Goal: Transaction & Acquisition: Purchase product/service

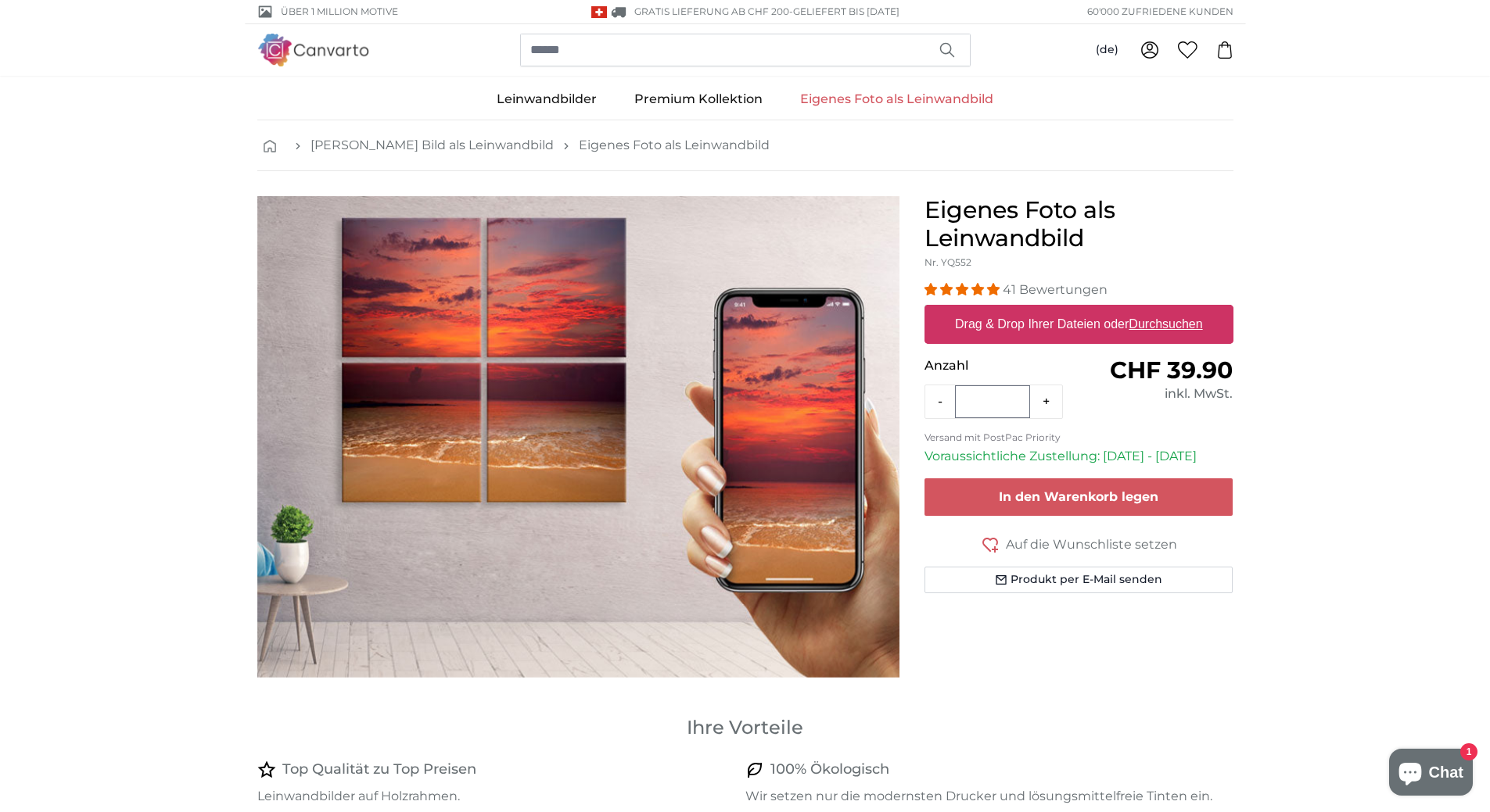
click at [885, 95] on link "Eigenes Foto als Leinwandbild" at bounding box center [896, 99] width 231 height 41
click at [1058, 580] on button "Produkt per E-Mail senden" at bounding box center [1079, 580] width 309 height 27
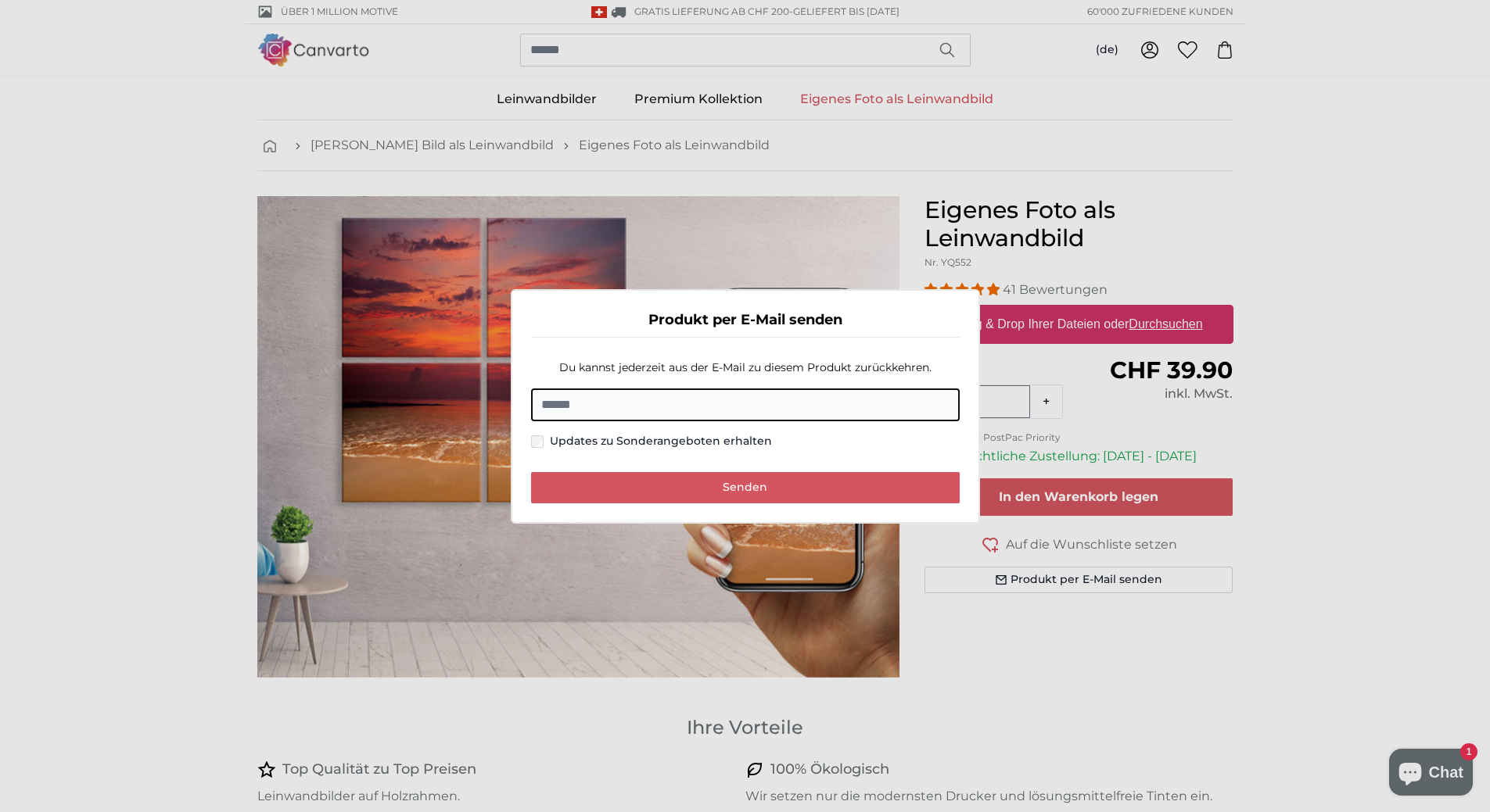
click at [980, 289] on dialog "Produkt per E-Mail senden Du kannst jederzeit aus der E-Mail zu diesem Produkt …" at bounding box center [745, 406] width 470 height 234
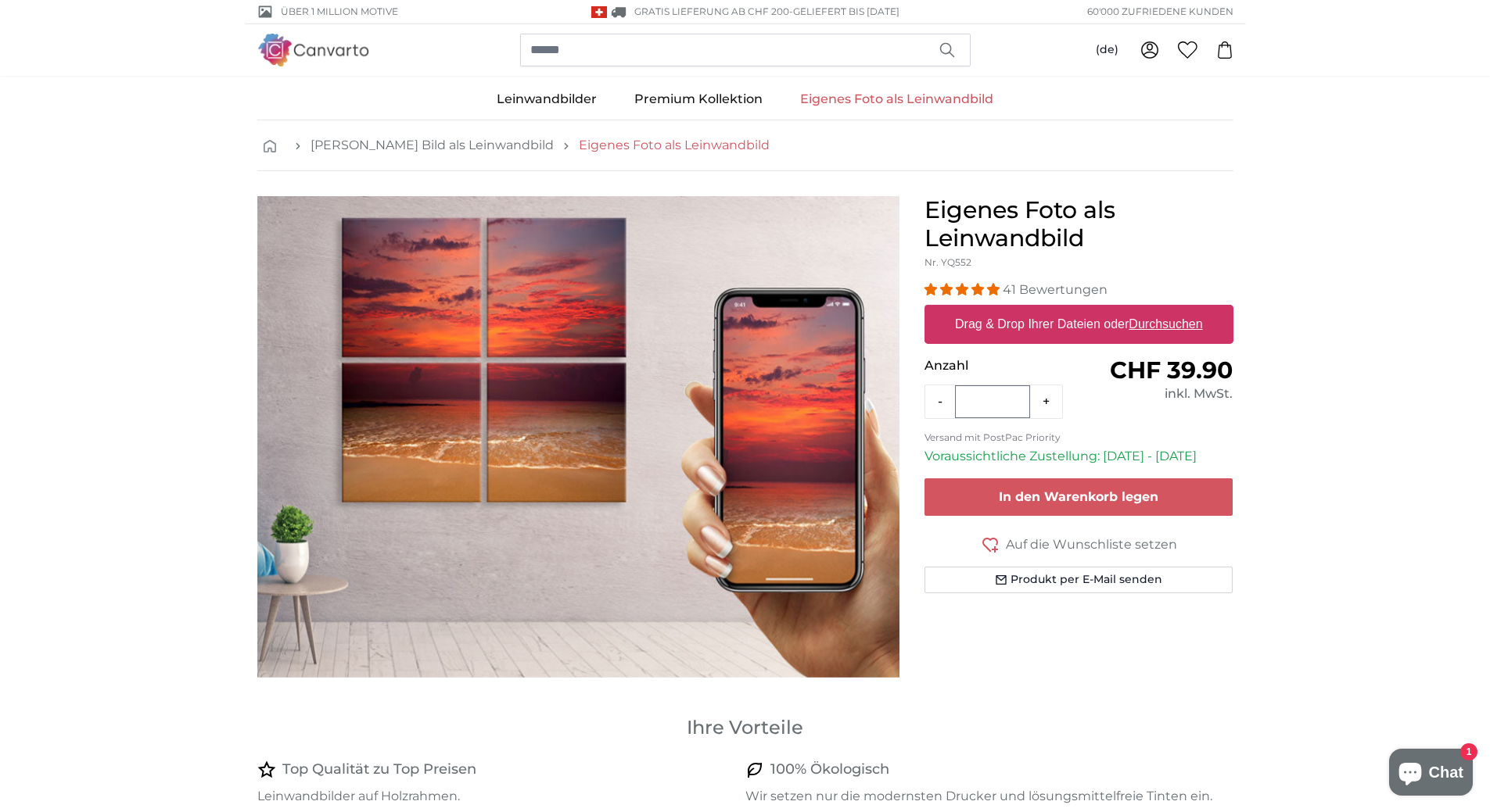
click at [607, 144] on link "Eigenes Foto als Leinwandbild" at bounding box center [674, 145] width 191 height 19
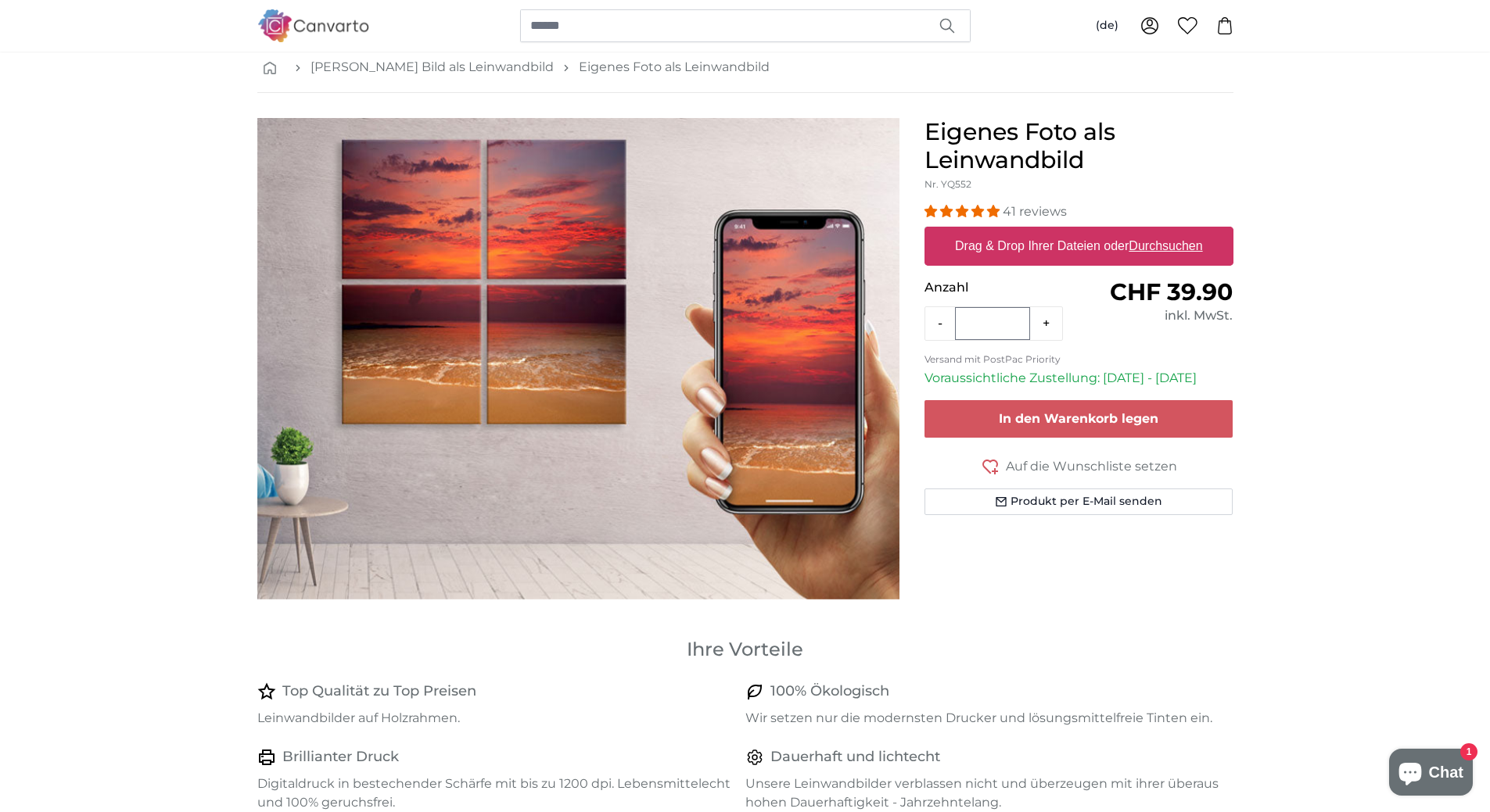
scroll to position [156, 0]
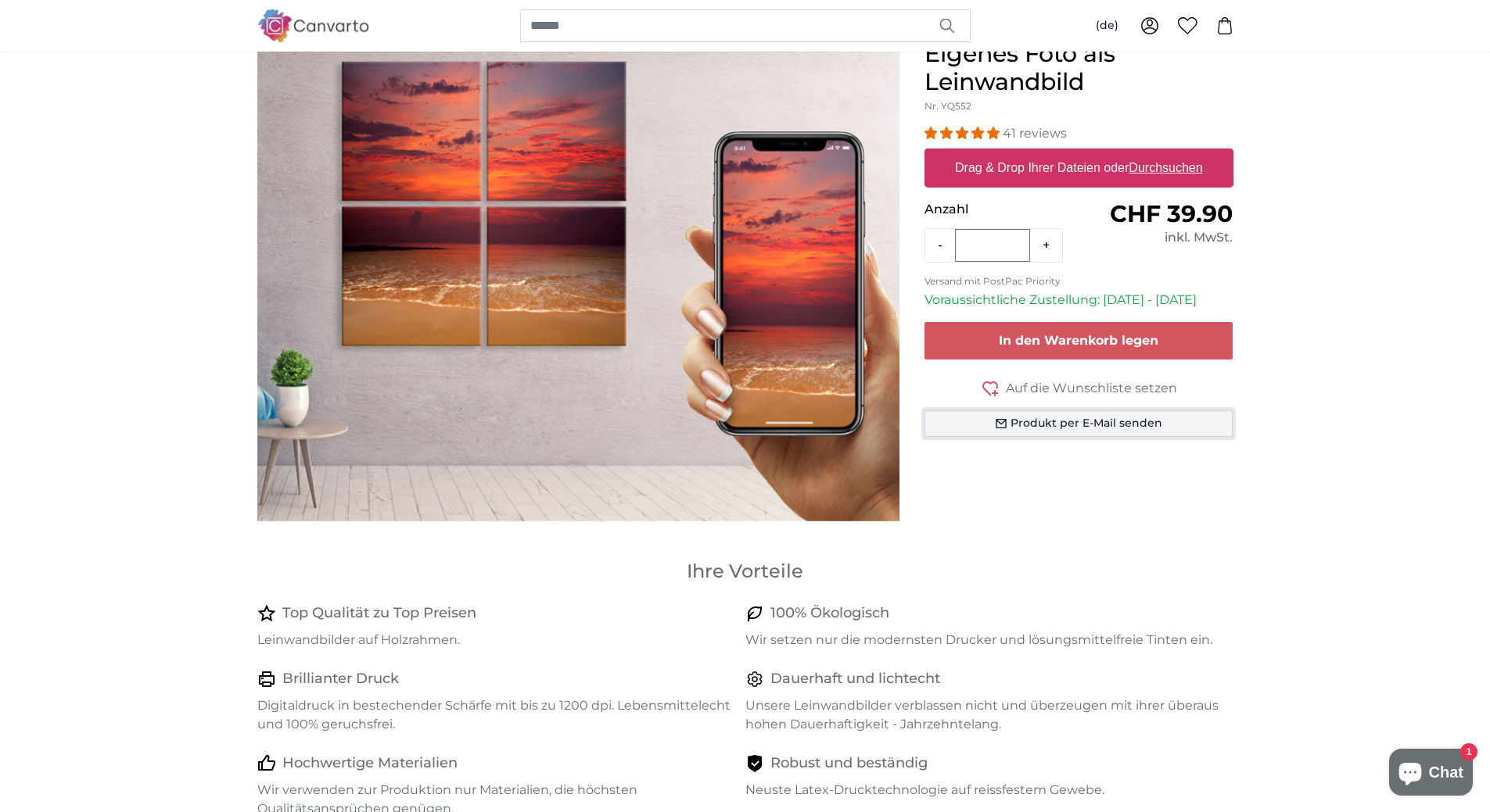
click at [1121, 425] on button "Produkt per E-Mail senden" at bounding box center [1079, 423] width 309 height 27
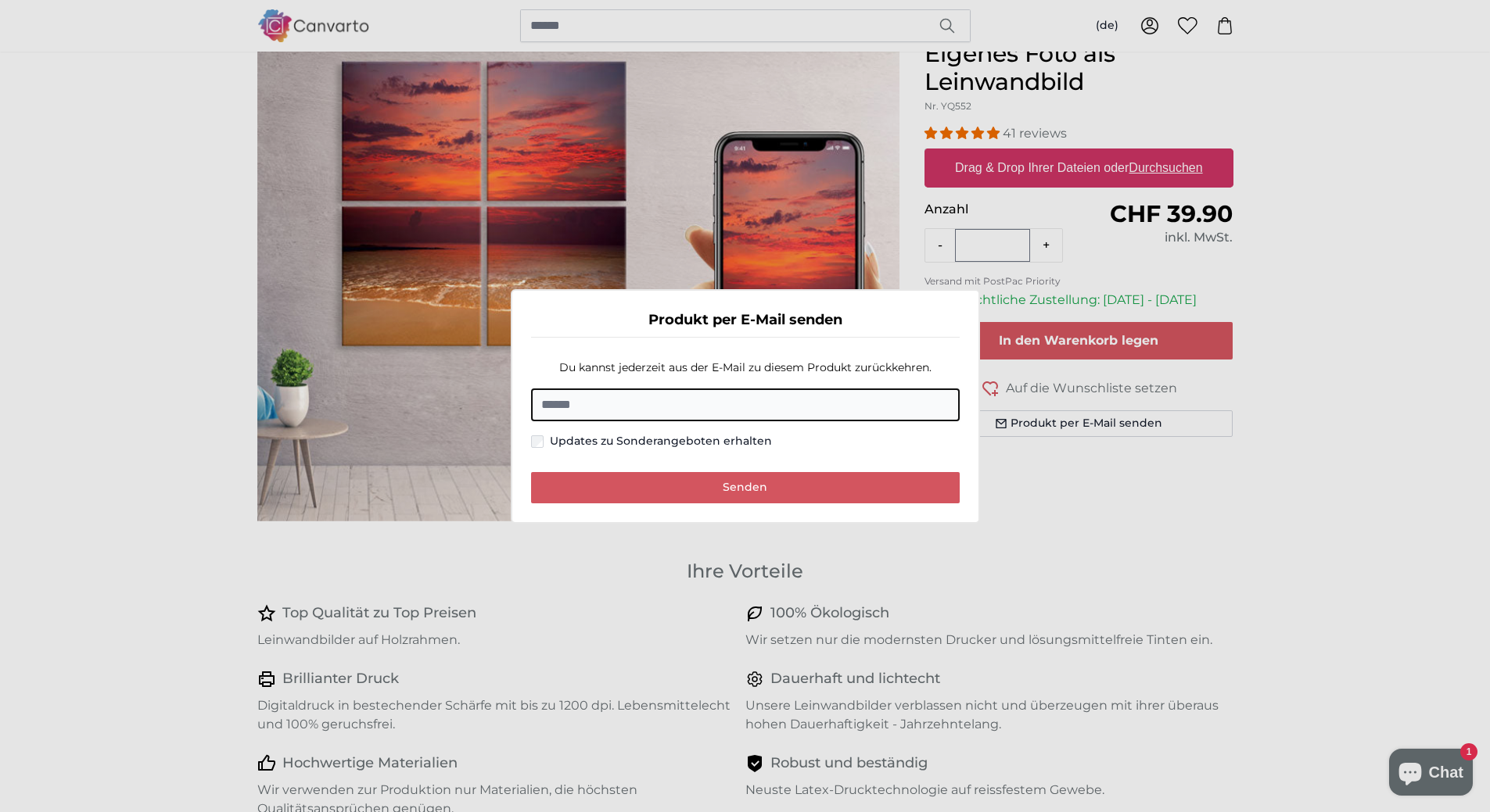
click at [980, 505] on dialog "Produkt per E-Mail senden Du kannst jederzeit aus der E-Mail zu diesem Produkt …" at bounding box center [745, 406] width 470 height 234
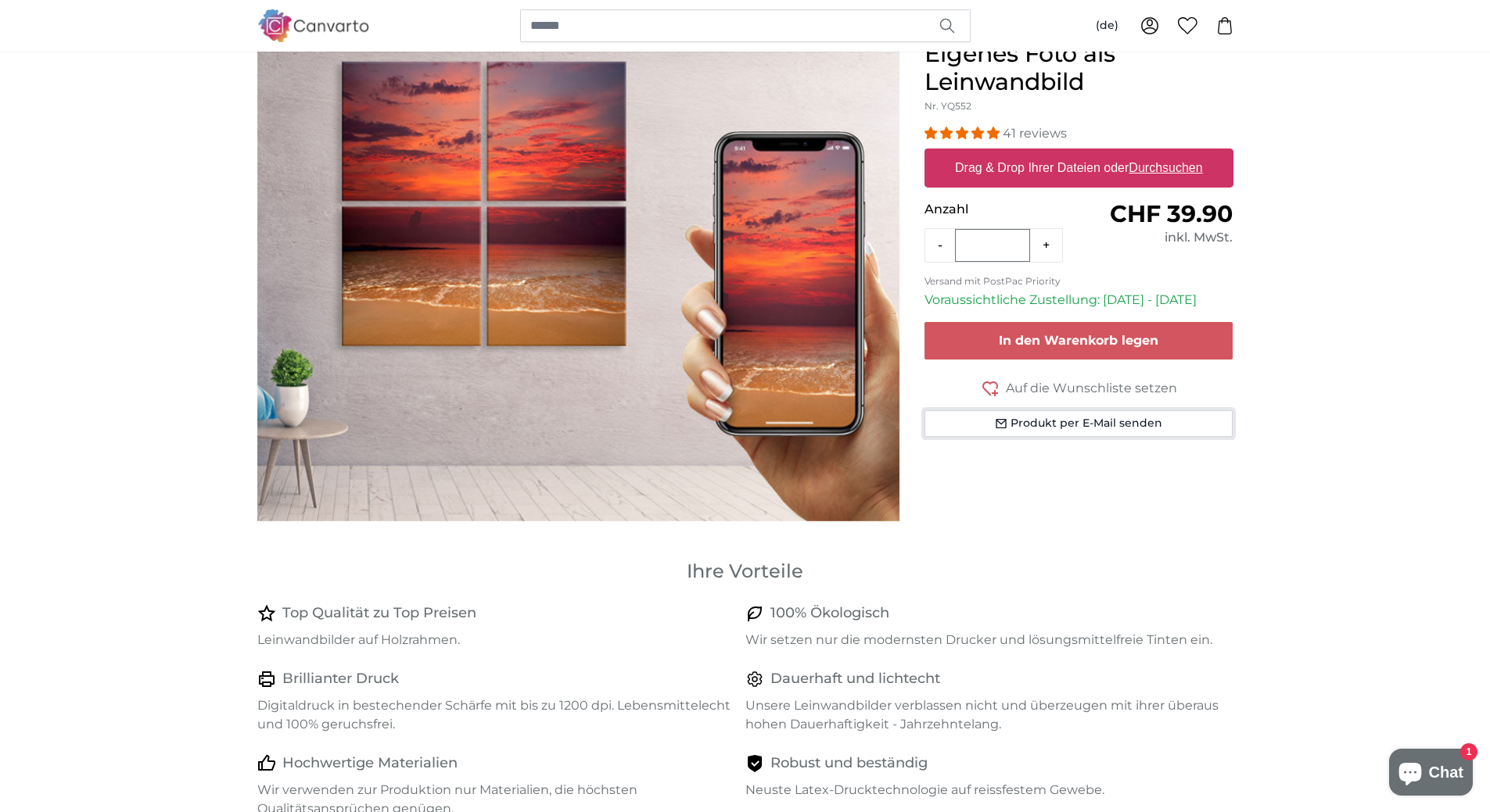
scroll to position [0, 0]
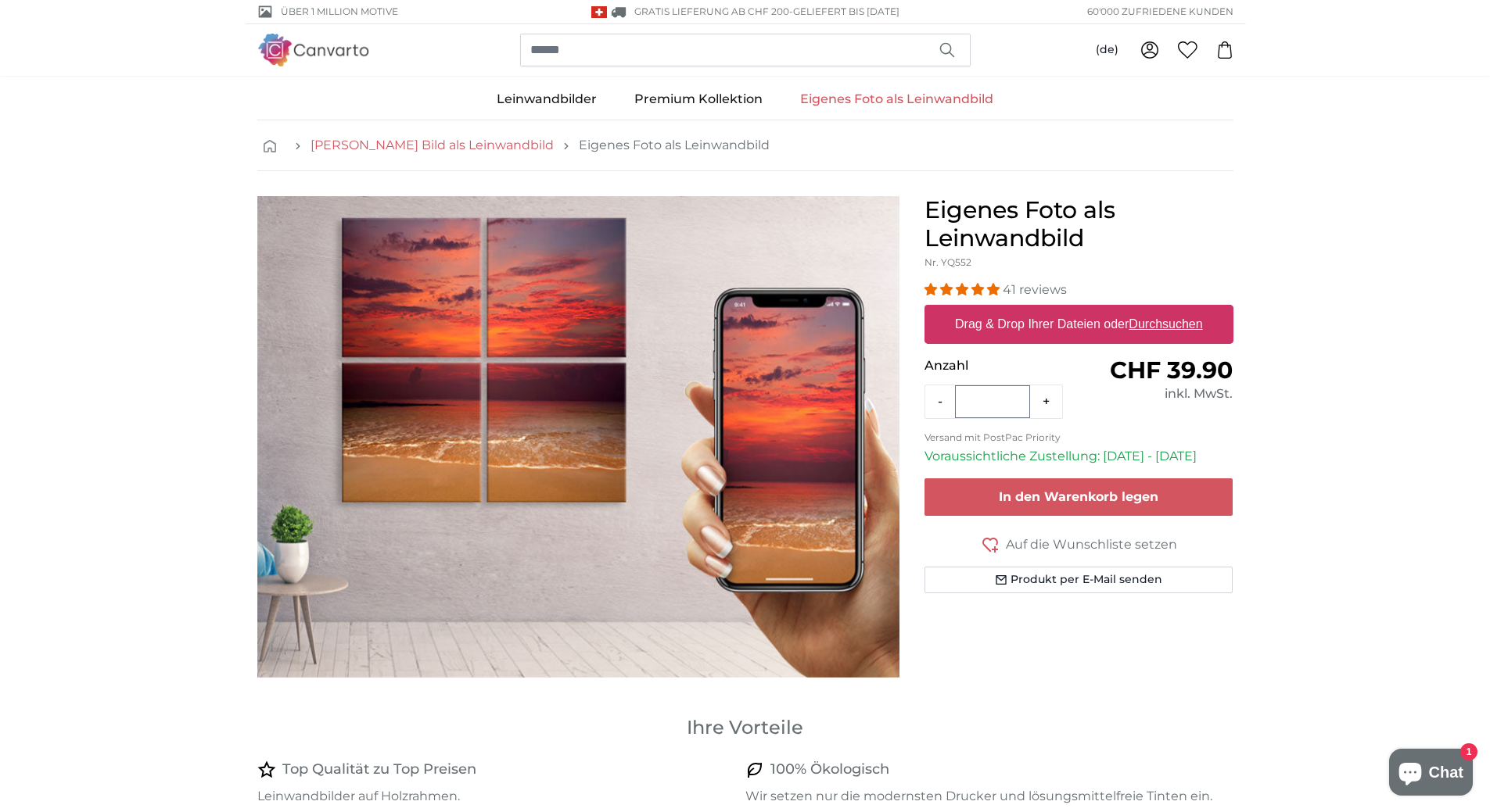
click at [356, 145] on link "[PERSON_NAME] Bild als Leinwandbild" at bounding box center [432, 145] width 244 height 19
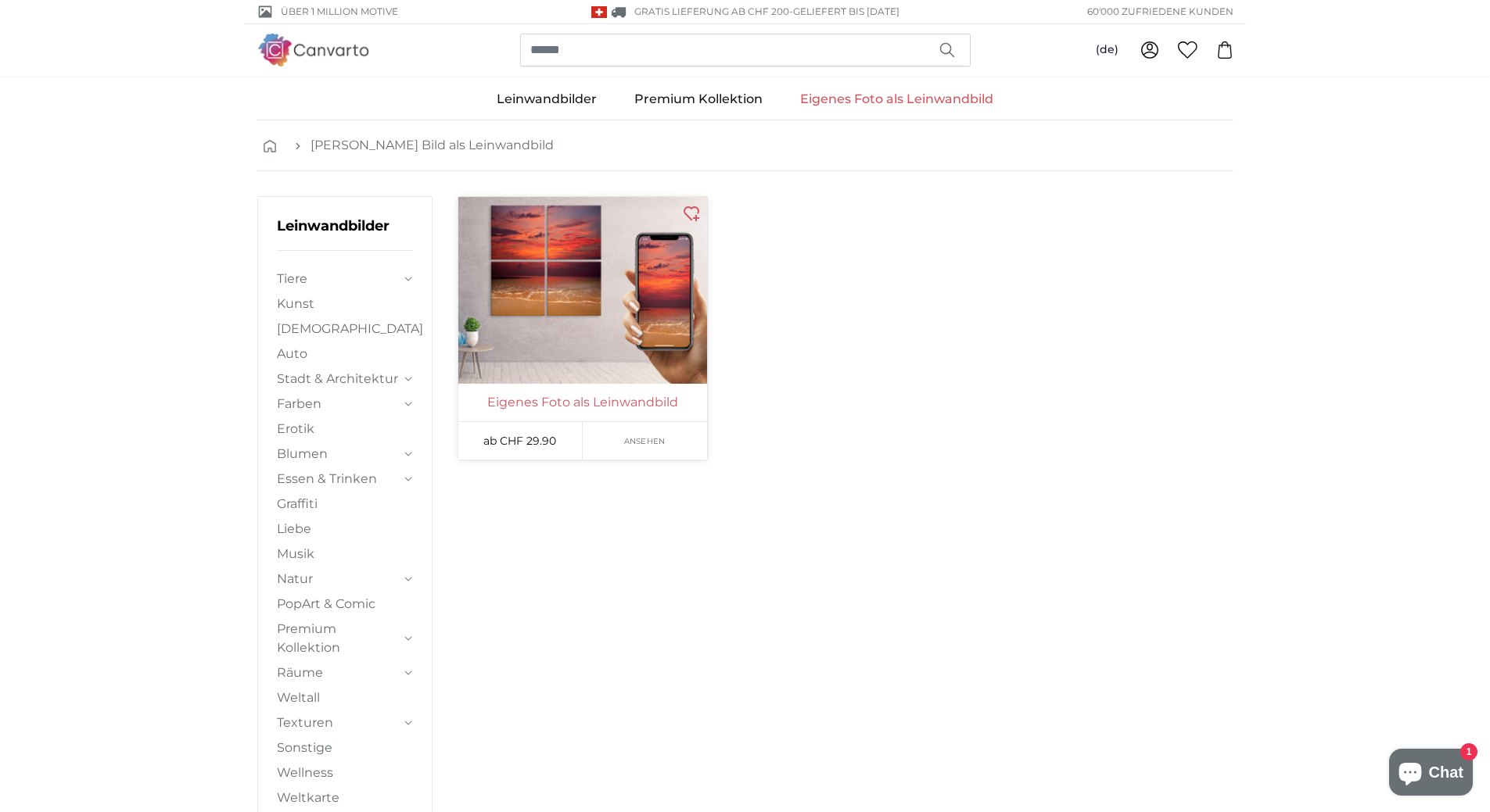
click at [553, 396] on link "Eigenes Foto als Leinwandbild" at bounding box center [582, 403] width 243 height 19
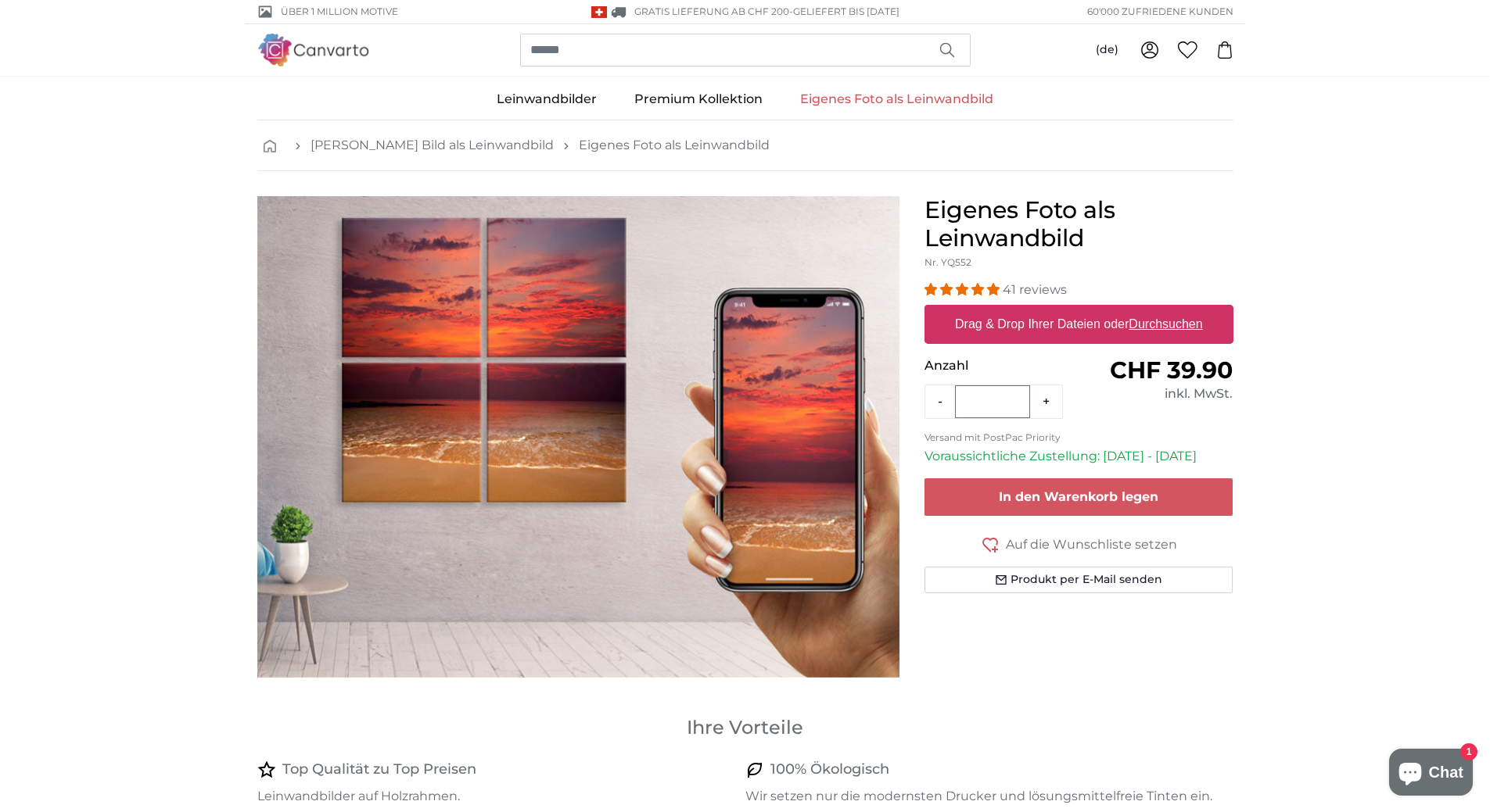
click at [1164, 326] on u "Durchsuchen" at bounding box center [1165, 324] width 73 height 13
click at [1164, 309] on input "Drag & Drop Ihrer Dateien oder Durchsuchen" at bounding box center [1079, 306] width 309 height 5
